Goal: Information Seeking & Learning: Learn about a topic

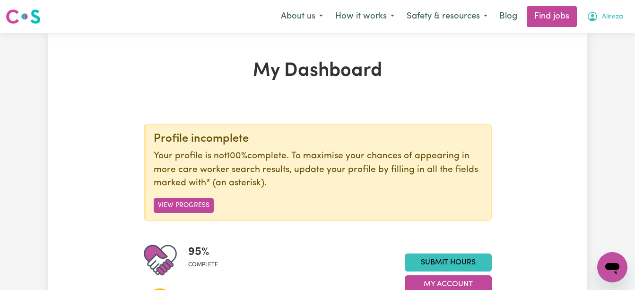
click at [610, 15] on span "Alireza" at bounding box center [612, 17] width 21 height 10
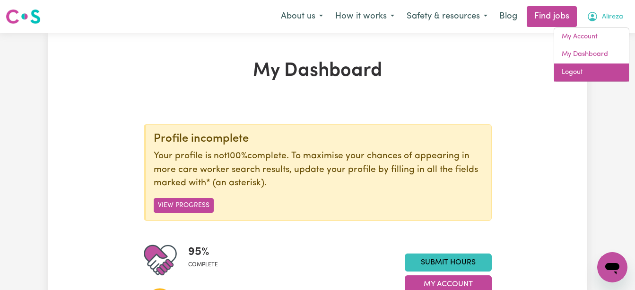
click at [579, 73] on link "Logout" at bounding box center [591, 72] width 75 height 18
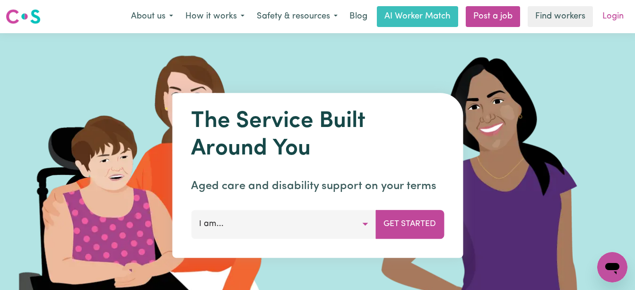
click at [618, 17] on link "Login" at bounding box center [613, 16] width 33 height 21
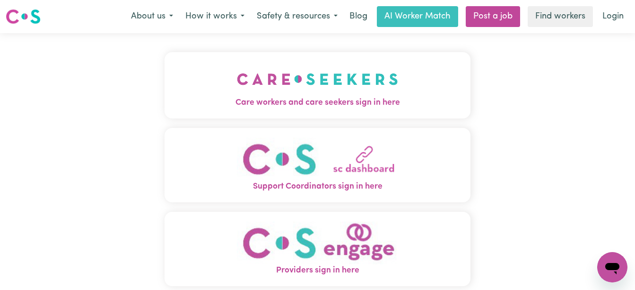
click at [353, 100] on span "Care workers and care seekers sign in here" at bounding box center [318, 103] width 307 height 12
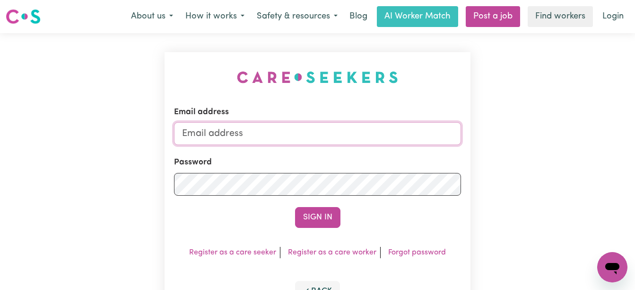
type input "alirezasabet19@yahoo.com"
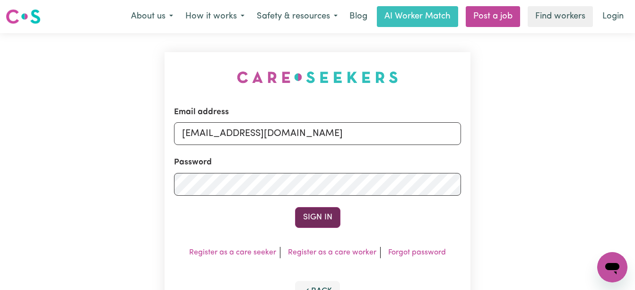
click at [326, 216] on button "Sign In" at bounding box center [317, 217] width 45 height 21
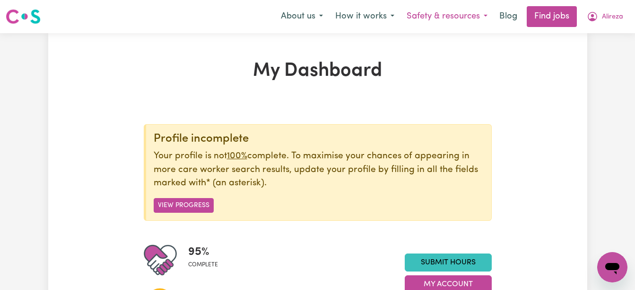
click at [484, 19] on button "Safety & resources" at bounding box center [447, 17] width 93 height 20
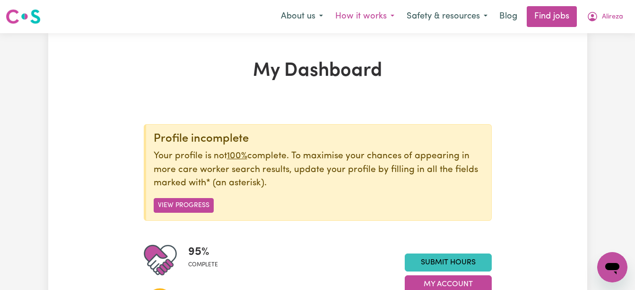
click at [391, 17] on button "How it works" at bounding box center [364, 17] width 71 height 20
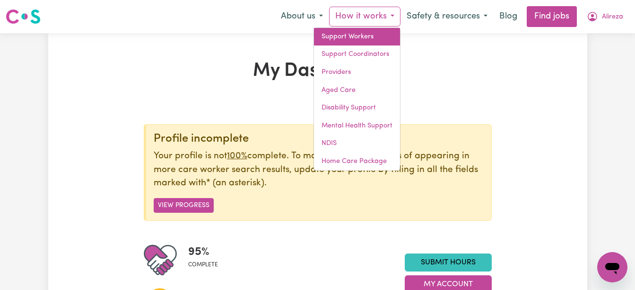
click at [363, 38] on link "Support Workers" at bounding box center [357, 37] width 86 height 18
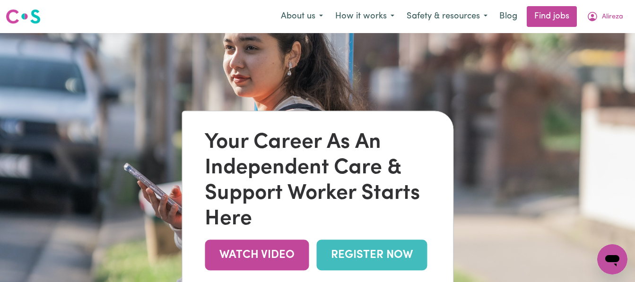
click at [358, 263] on link "REGISTER NOW" at bounding box center [371, 255] width 111 height 31
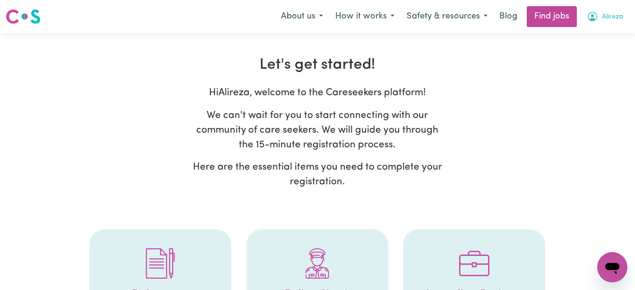
click at [613, 15] on span "Alireza" at bounding box center [612, 17] width 21 height 10
click at [605, 33] on link "My Account" at bounding box center [591, 37] width 75 height 18
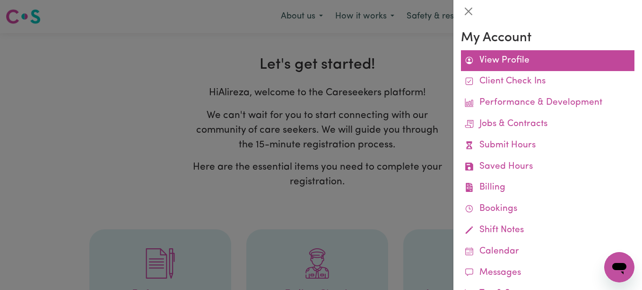
click at [514, 63] on link "View Profile" at bounding box center [548, 60] width 174 height 21
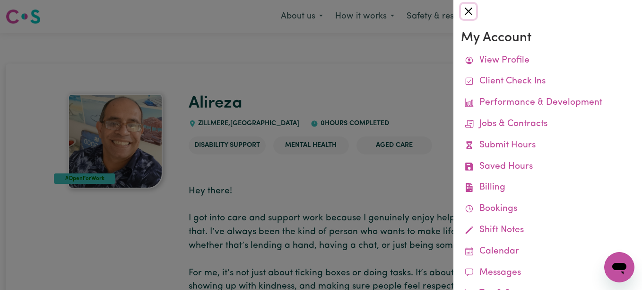
click at [471, 13] on button "Close" at bounding box center [468, 11] width 15 height 15
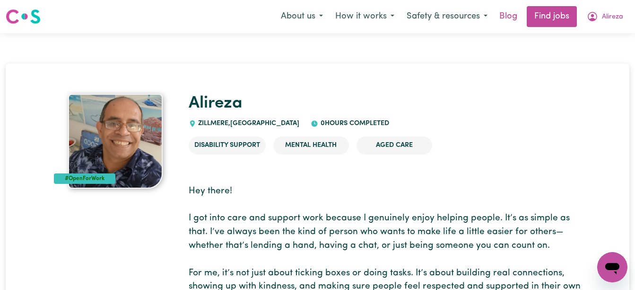
click at [506, 15] on link "Blog" at bounding box center [508, 16] width 29 height 21
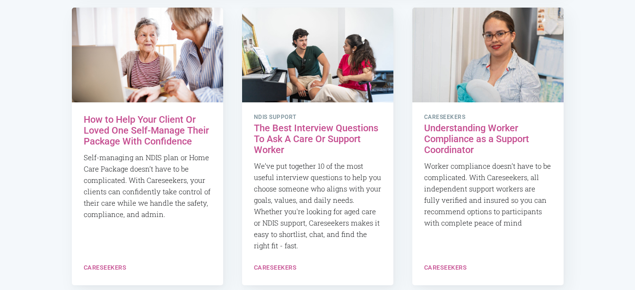
scroll to position [510, 0]
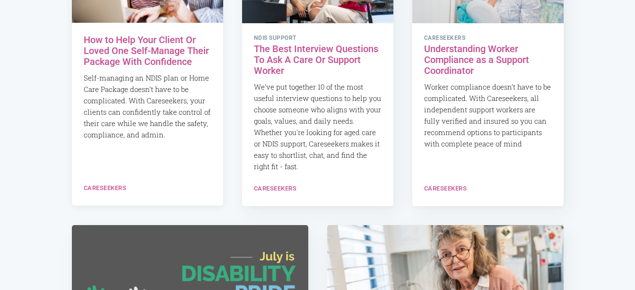
click at [157, 60] on h2 "How to Help Your Client Or Loved One Self-Manage Their Package With Confidence" at bounding box center [148, 51] width 128 height 33
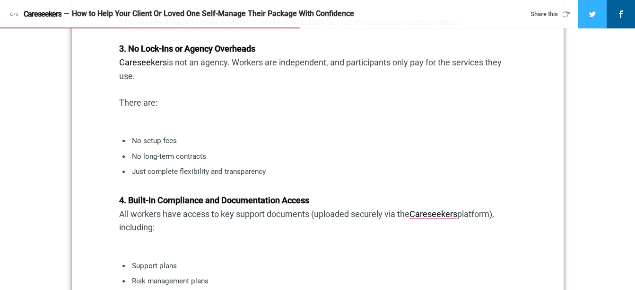
scroll to position [1230, 0]
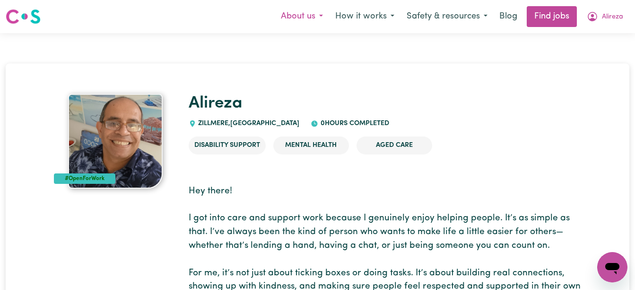
click at [322, 18] on button "About us" at bounding box center [302, 17] width 54 height 20
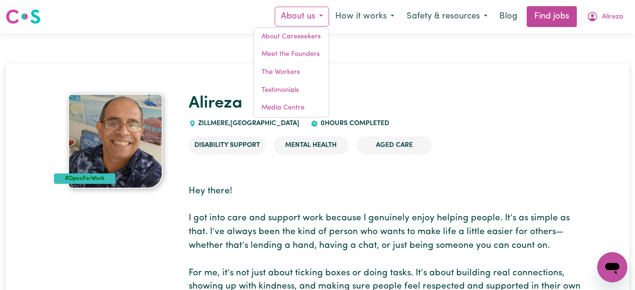
click at [322, 18] on button "About us" at bounding box center [302, 17] width 54 height 20
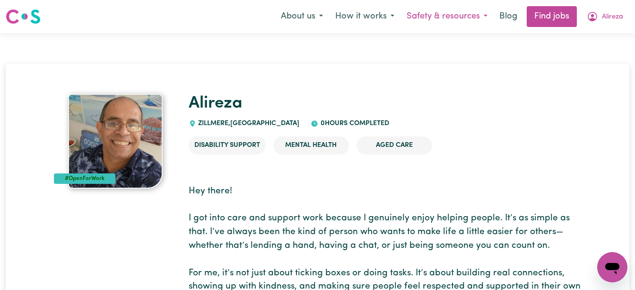
click at [483, 18] on button "Safety & resources" at bounding box center [447, 17] width 93 height 20
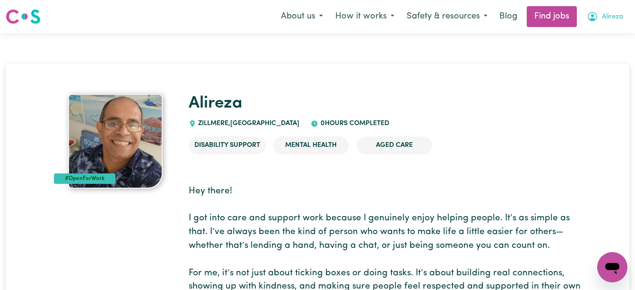
click at [613, 19] on span "Alireza" at bounding box center [612, 17] width 21 height 10
click at [591, 33] on link "My Account" at bounding box center [591, 37] width 75 height 18
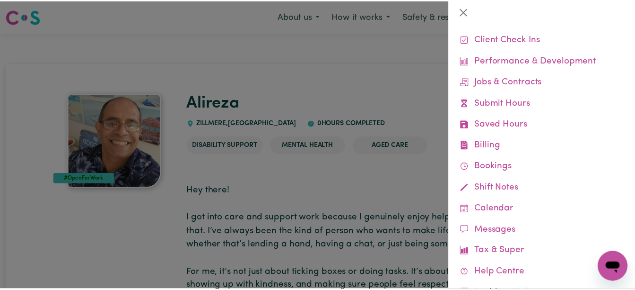
scroll to position [80, 0]
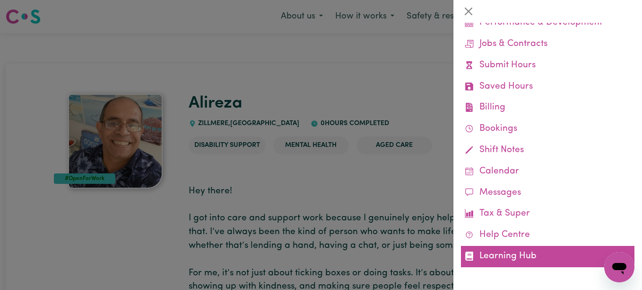
click at [510, 249] on link "Learning Hub" at bounding box center [548, 256] width 174 height 21
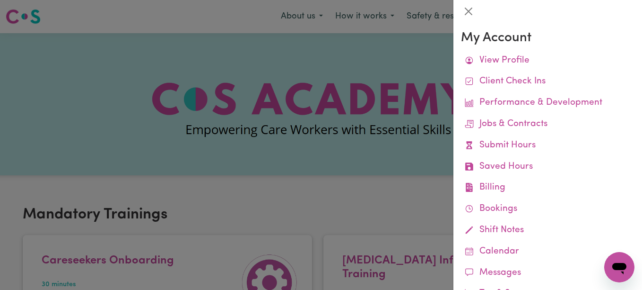
click at [388, 176] on div at bounding box center [321, 145] width 642 height 290
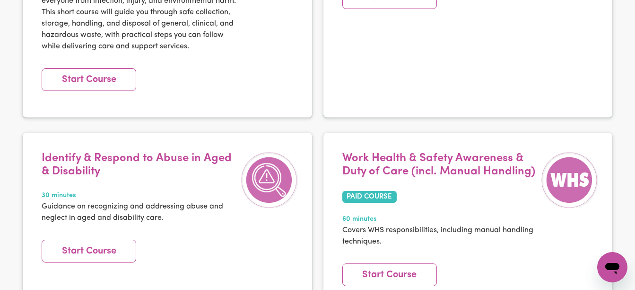
scroll to position [1763, 0]
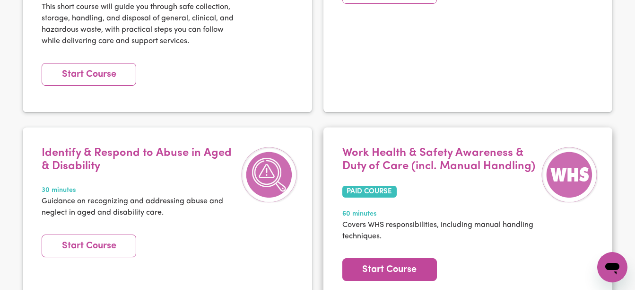
click at [404, 258] on link "Start Course" at bounding box center [390, 269] width 95 height 23
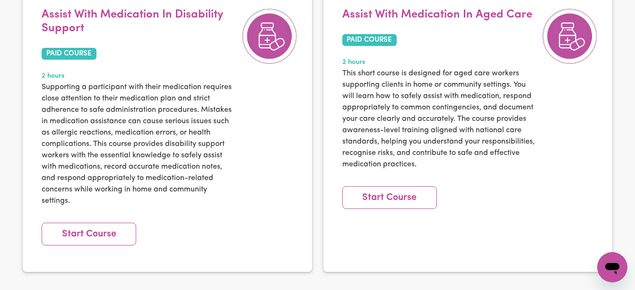
scroll to position [1160, 0]
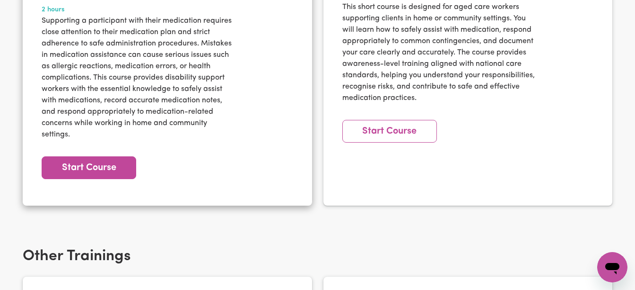
click at [104, 156] on link "Start Course" at bounding box center [89, 167] width 95 height 23
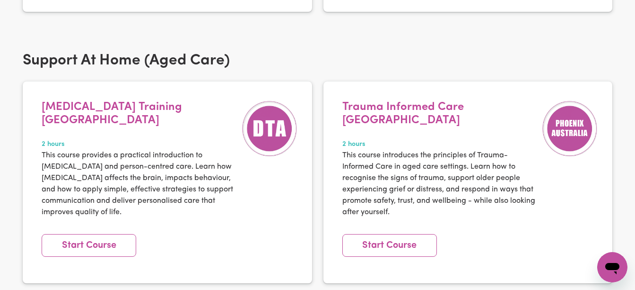
scroll to position [741, 0]
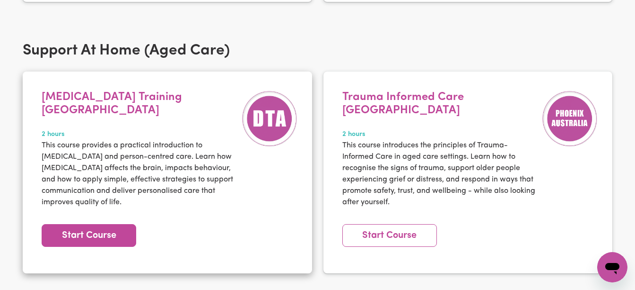
click at [123, 224] on link "Start Course" at bounding box center [89, 235] width 95 height 23
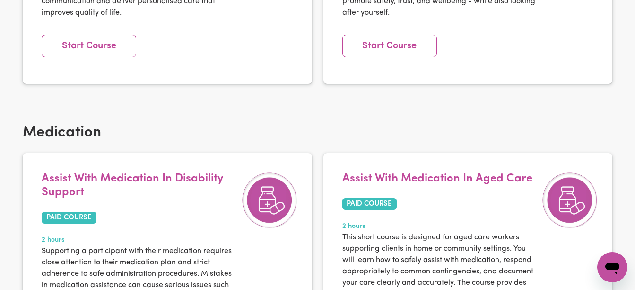
scroll to position [1006, 0]
